Goal: Task Accomplishment & Management: Manage account settings

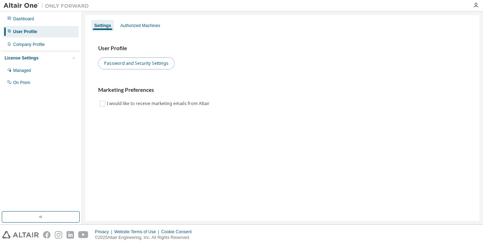
click at [131, 65] on button "Password and Security Settings" at bounding box center [136, 63] width 77 height 12
click at [342, 45] on h3 "User Profile" at bounding box center [282, 48] width 369 height 7
